Goal: Transaction & Acquisition: Purchase product/service

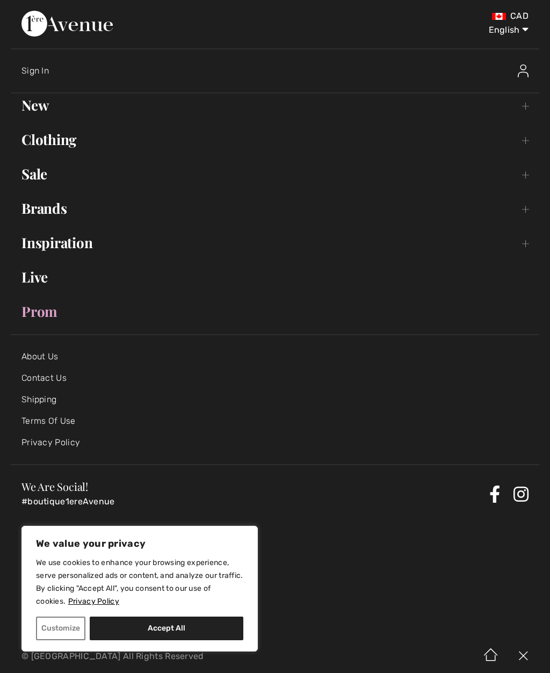
click at [524, 33] on select "English Français" at bounding box center [501, 28] width 56 height 32
select select "/fr/"
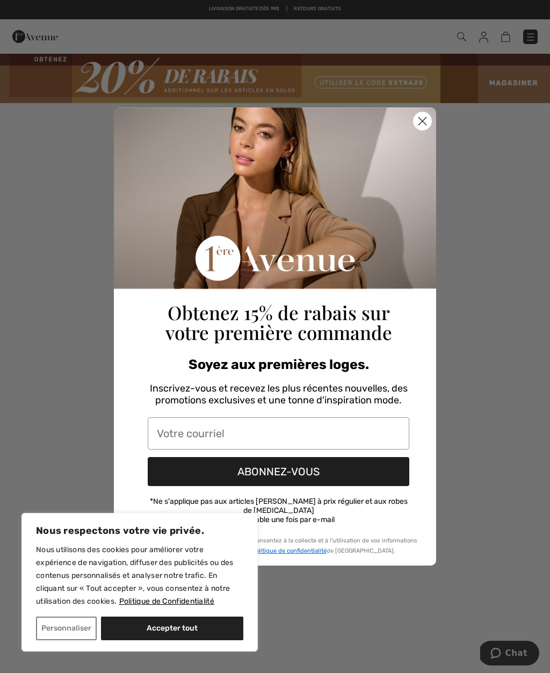
click at [425, 125] on circle "Close dialog" at bounding box center [423, 121] width 18 height 18
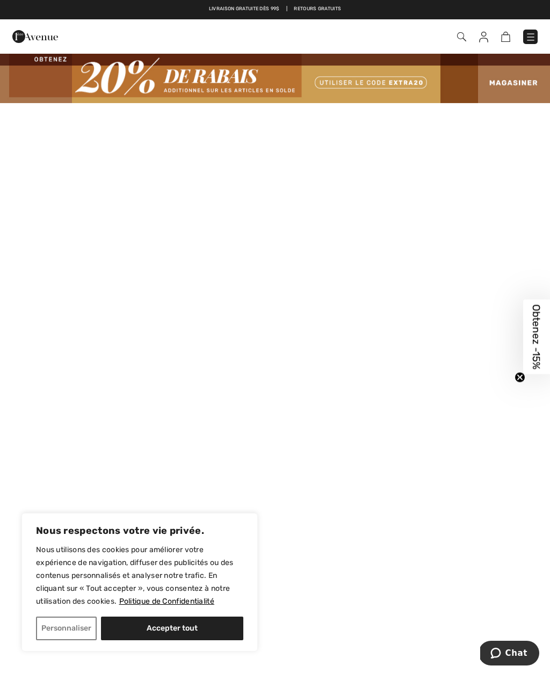
click at [522, 82] on img at bounding box center [275, 78] width 550 height 51
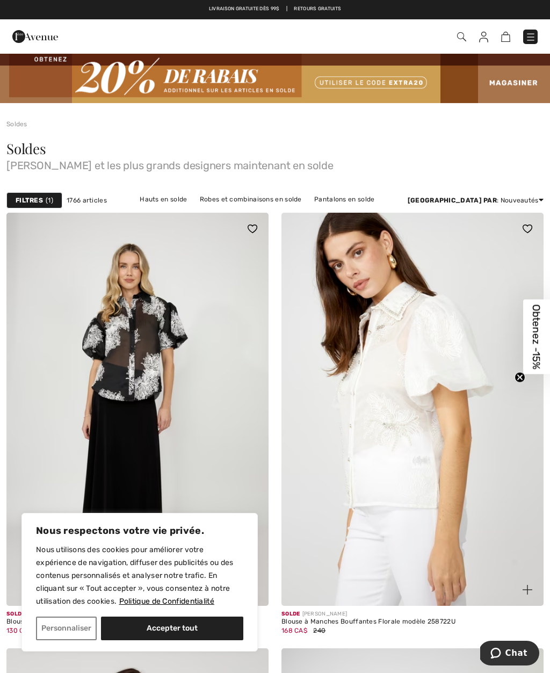
click at [155, 630] on button "Accepter tout" at bounding box center [172, 629] width 142 height 24
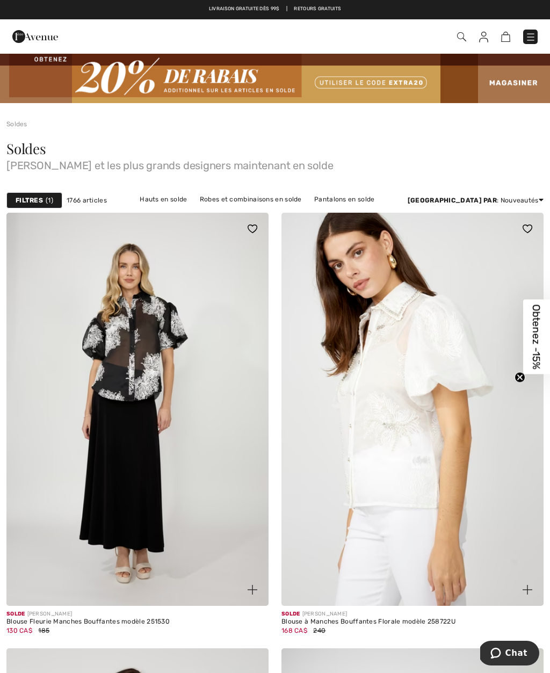
checkbox input "true"
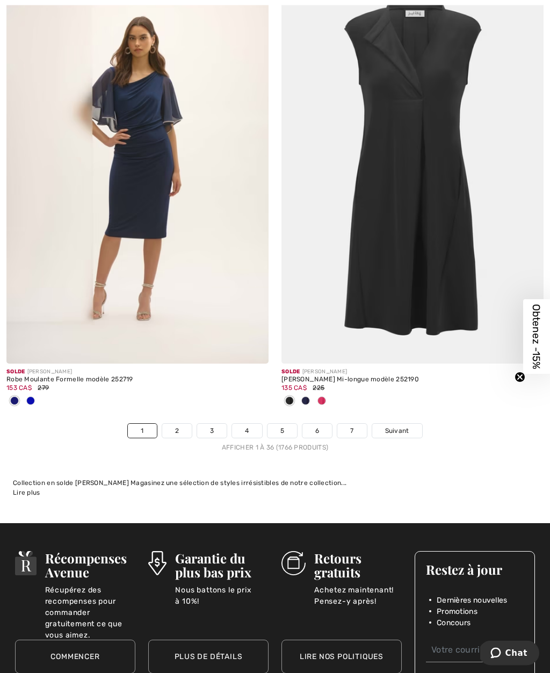
scroll to position [7929, 0]
click at [178, 427] on link "2" at bounding box center [177, 431] width 30 height 14
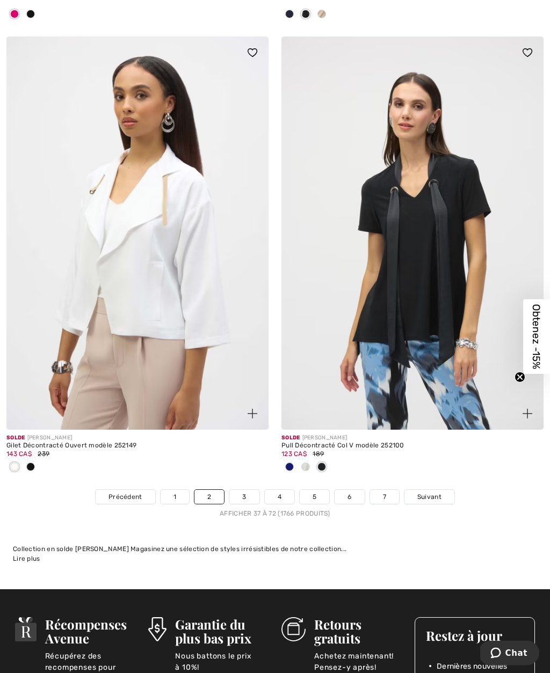
scroll to position [8058, 0]
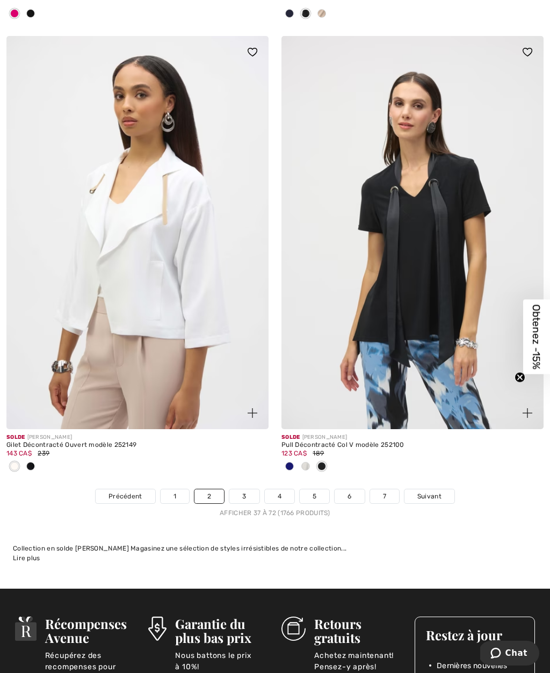
click at [239, 490] on link "3" at bounding box center [244, 496] width 30 height 14
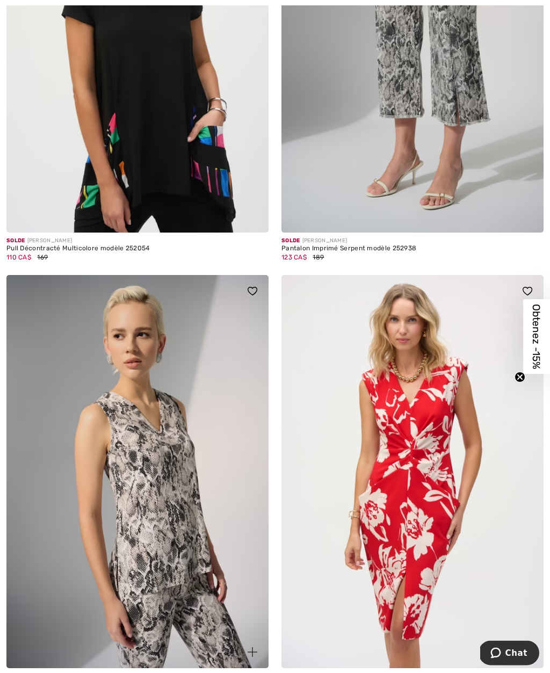
scroll to position [3617, 0]
